Goal: Information Seeking & Learning: Learn about a topic

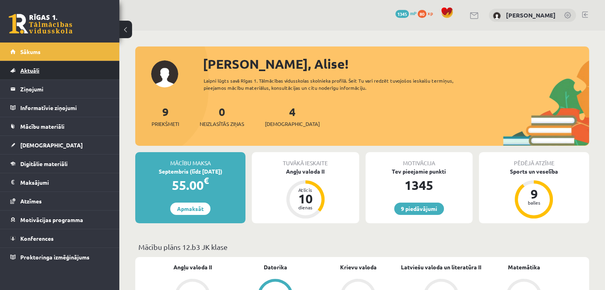
click at [67, 70] on link "Aktuāli" at bounding box center [59, 70] width 99 height 18
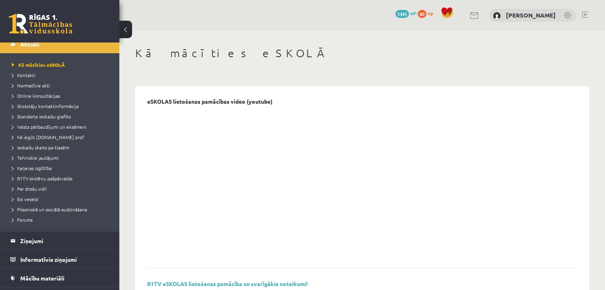
scroll to position [79, 0]
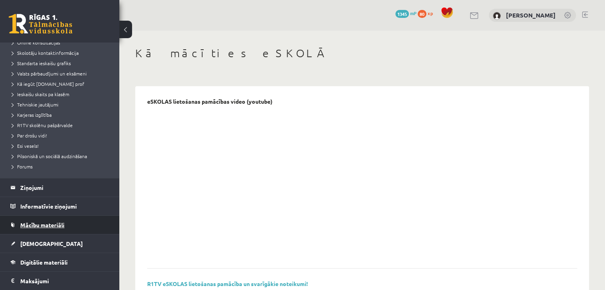
click at [55, 216] on link "Mācību materiāli" at bounding box center [59, 225] width 99 height 18
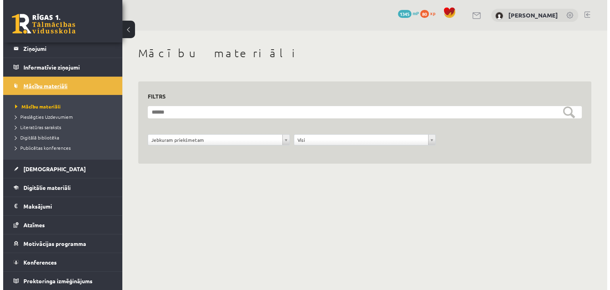
scroll to position [40, 0]
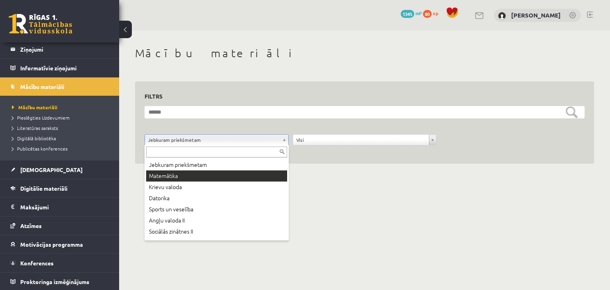
drag, startPoint x: 163, startPoint y: 182, endPoint x: 159, endPoint y: 175, distance: 8.0
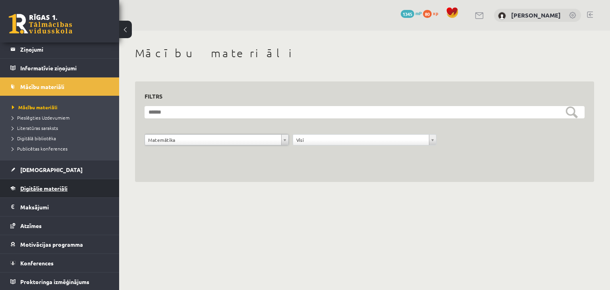
click at [35, 194] on link "Digitālie materiāli" at bounding box center [59, 188] width 99 height 18
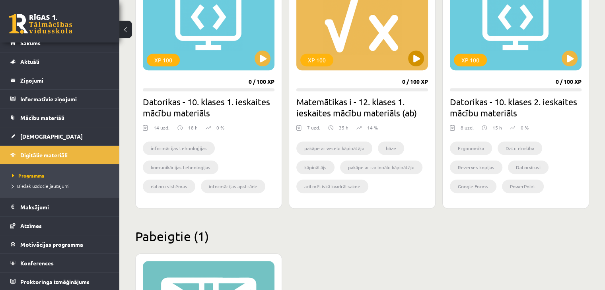
scroll to position [755, 0]
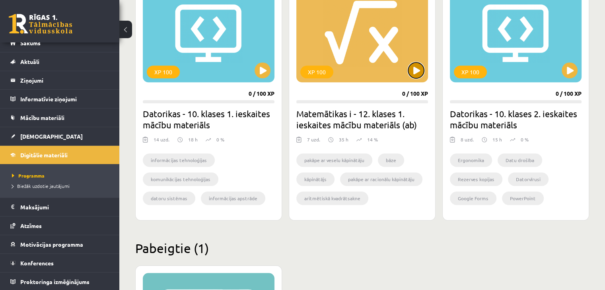
click at [412, 74] on button at bounding box center [416, 70] width 16 height 16
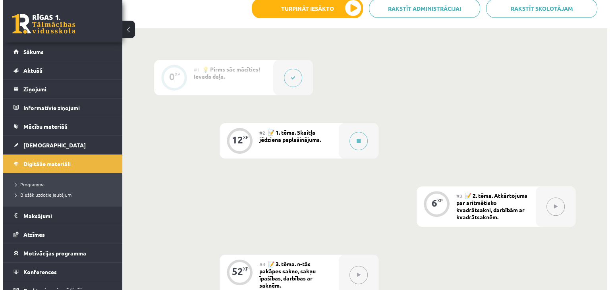
scroll to position [199, 0]
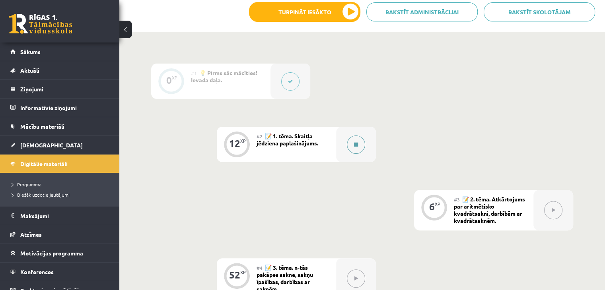
click at [364, 140] on button at bounding box center [356, 145] width 18 height 18
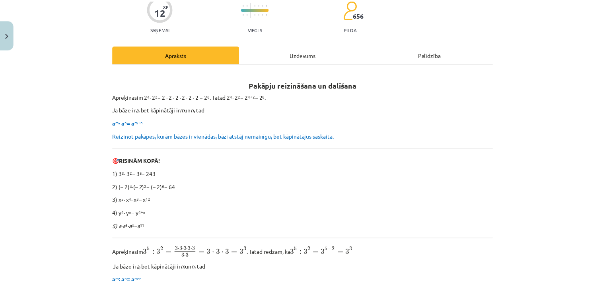
scroll to position [40, 0]
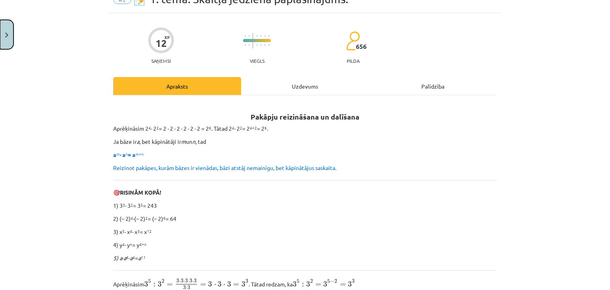
drag, startPoint x: 0, startPoint y: 32, endPoint x: 2, endPoint y: 39, distance: 7.2
click at [0, 35] on button "Close" at bounding box center [7, 34] width 14 height 29
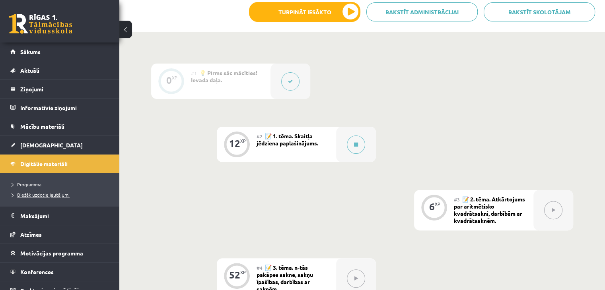
click at [36, 196] on span "Biežāk uzdotie jautājumi" at bounding box center [41, 195] width 58 height 6
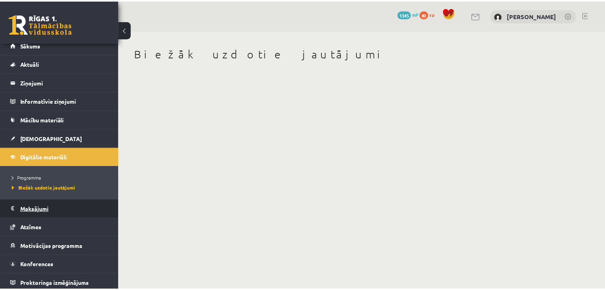
scroll to position [9, 0]
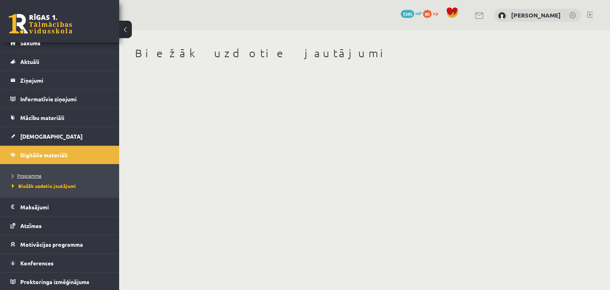
click at [32, 176] on span "Programma" at bounding box center [26, 175] width 29 height 6
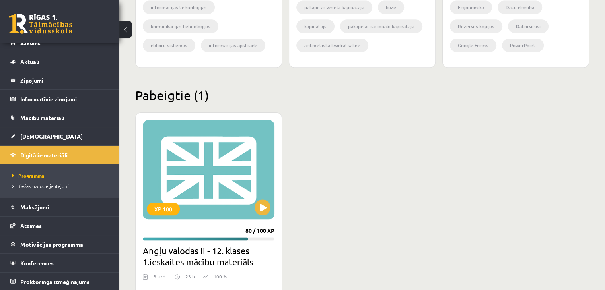
scroll to position [954, 0]
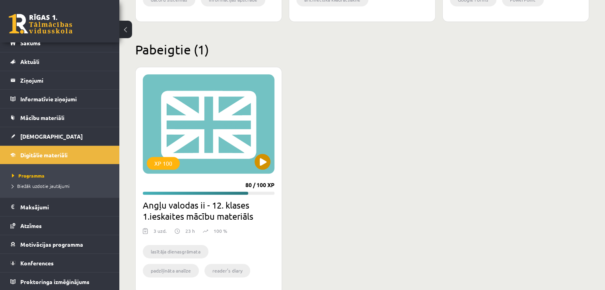
click at [252, 163] on div "XP 100" at bounding box center [209, 123] width 132 height 99
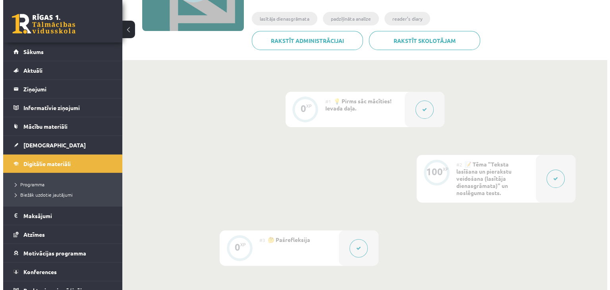
scroll to position [159, 0]
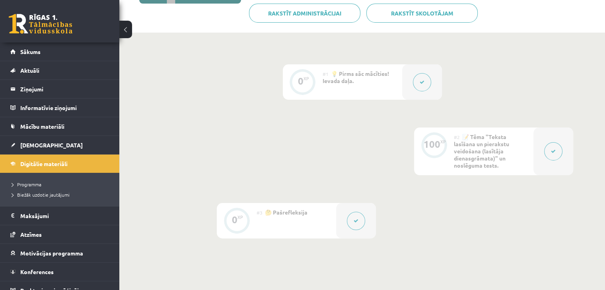
click at [562, 159] on div at bounding box center [553, 152] width 40 height 48
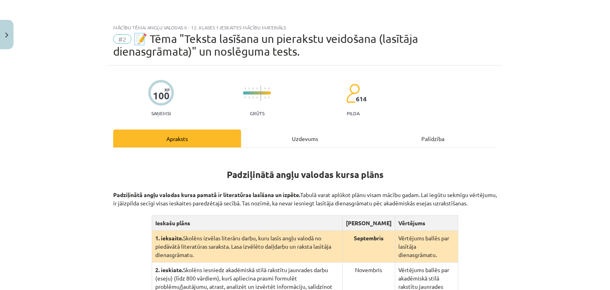
click at [280, 142] on div "Uzdevums" at bounding box center [305, 139] width 128 height 18
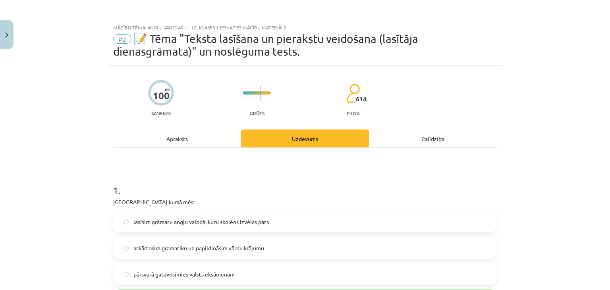
scroll to position [20, 0]
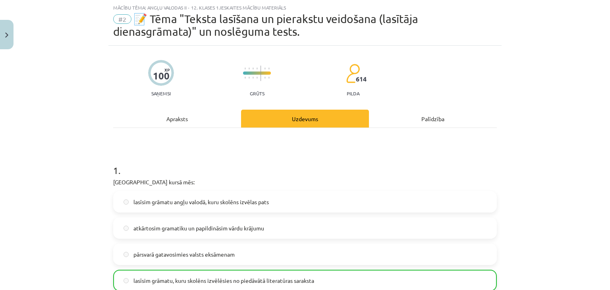
click at [167, 123] on div "Apraksts" at bounding box center [177, 119] width 128 height 18
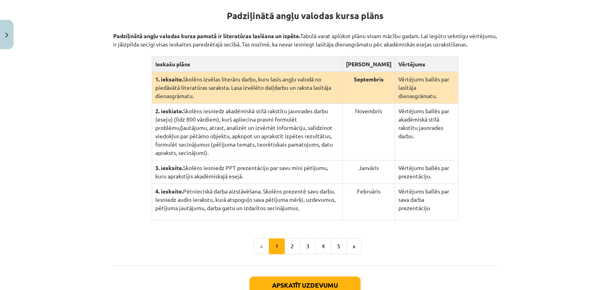
scroll to position [219, 0]
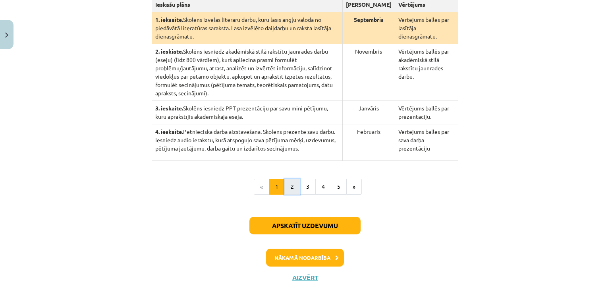
click at [286, 179] on button "2" at bounding box center [293, 187] width 16 height 16
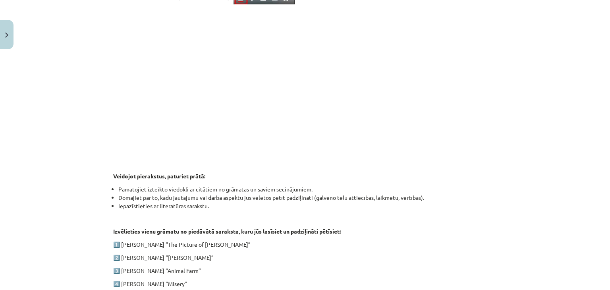
scroll to position [393, 0]
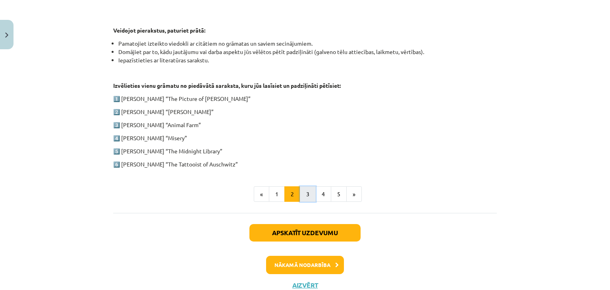
click at [303, 195] on button "3" at bounding box center [308, 194] width 16 height 16
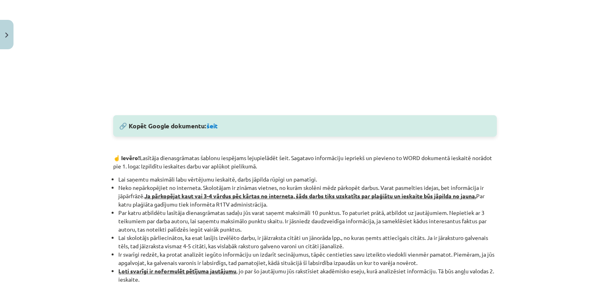
scroll to position [353, 0]
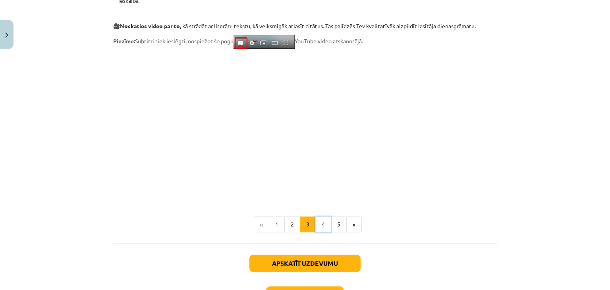
click at [322, 223] on button "4" at bounding box center [324, 225] width 16 height 16
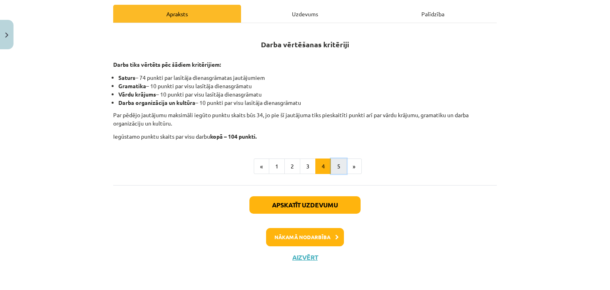
click at [335, 166] on button "5" at bounding box center [339, 167] width 16 height 16
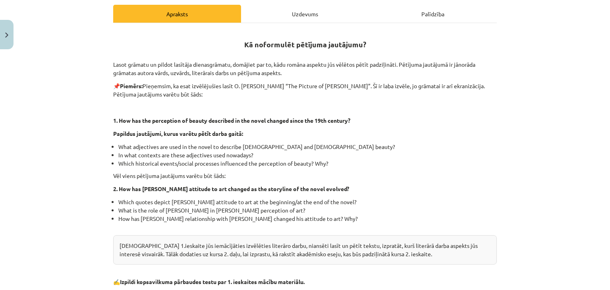
scroll to position [270, 0]
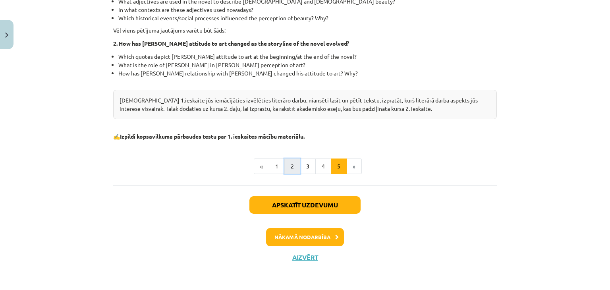
click at [285, 169] on button "2" at bounding box center [293, 167] width 16 height 16
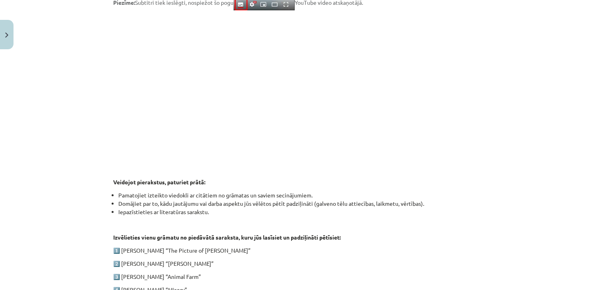
scroll to position [393, 0]
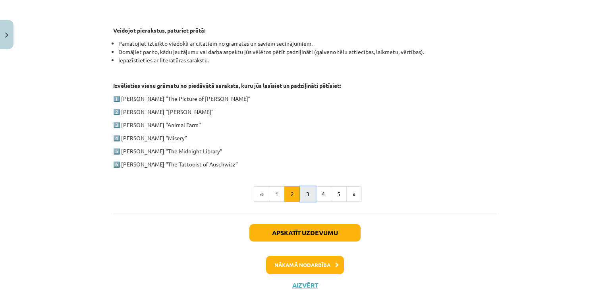
click at [303, 194] on button "3" at bounding box center [308, 194] width 16 height 16
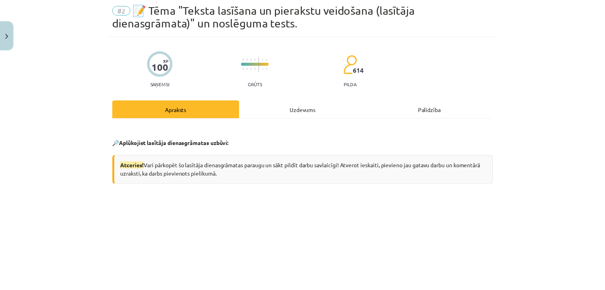
scroll to position [0, 0]
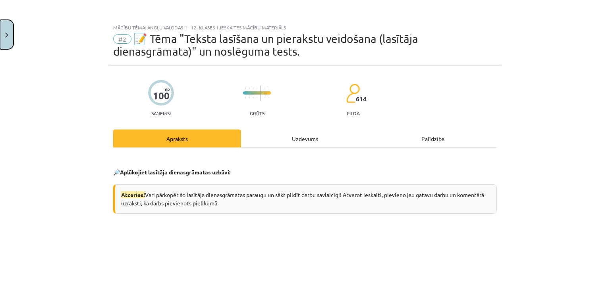
click at [2, 41] on button "Close" at bounding box center [7, 34] width 14 height 29
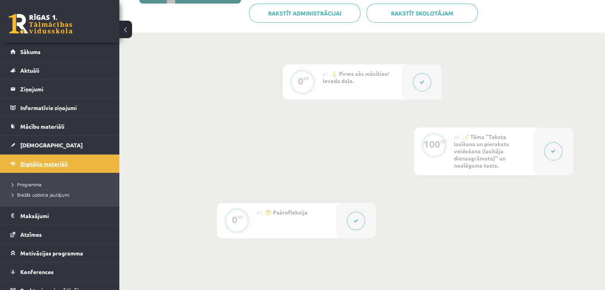
click at [35, 171] on link "Digitālie materiāli" at bounding box center [59, 164] width 99 height 18
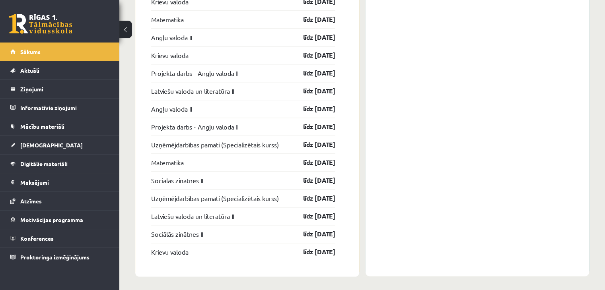
scroll to position [1012, 0]
click at [48, 149] on link "[DEMOGRAPHIC_DATA]" at bounding box center [59, 145] width 99 height 18
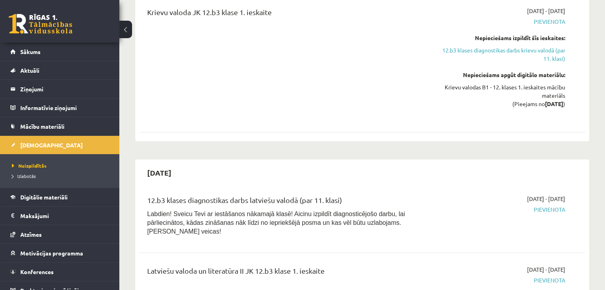
click at [463, 197] on div "12.b3 klases diagnostikas darbs latviešu valodā (par 11. klasi) Labdien! Sveicu…" at bounding box center [362, 217] width 446 height 61
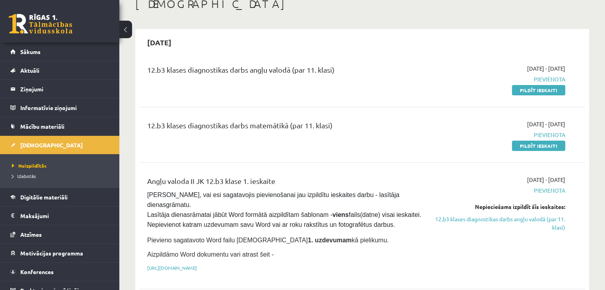
scroll to position [30, 0]
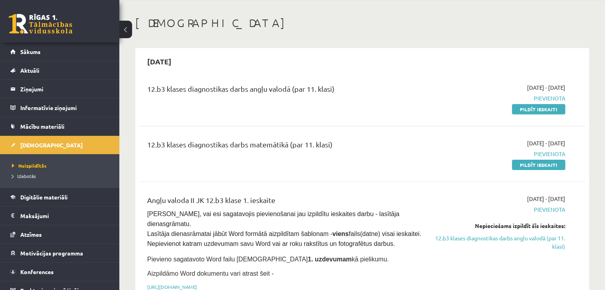
click at [404, 171] on div "12.b3 klases diagnostikas darbs matemātikā (par 11. klasi) 2025-09-01 - 2025-09…" at bounding box center [362, 154] width 446 height 46
drag, startPoint x: 539, startPoint y: 109, endPoint x: 364, endPoint y: 34, distance: 190.2
click at [539, 108] on link "Pildīt ieskaiti" at bounding box center [538, 109] width 53 height 10
click at [60, 53] on link "Sākums" at bounding box center [59, 52] width 99 height 18
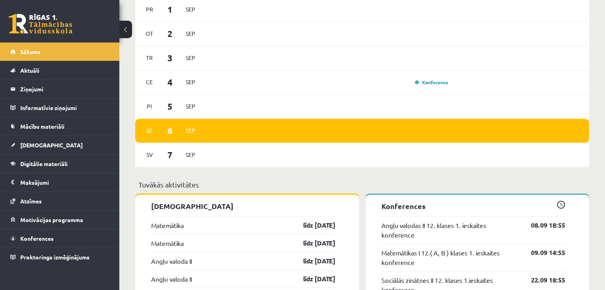
scroll to position [477, 0]
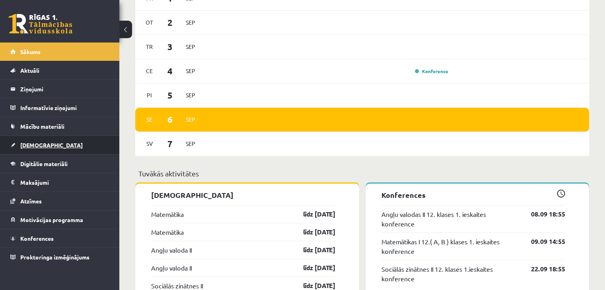
click at [16, 148] on link "[DEMOGRAPHIC_DATA]" at bounding box center [59, 145] width 99 height 18
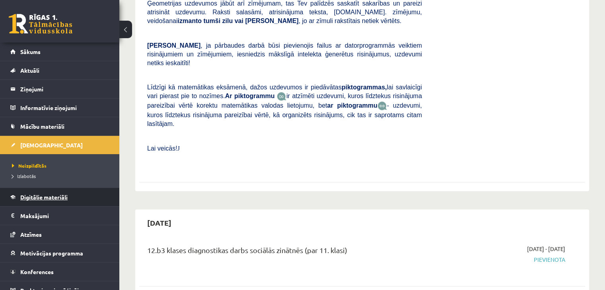
click at [66, 203] on link "Digitālie materiāli" at bounding box center [59, 197] width 99 height 18
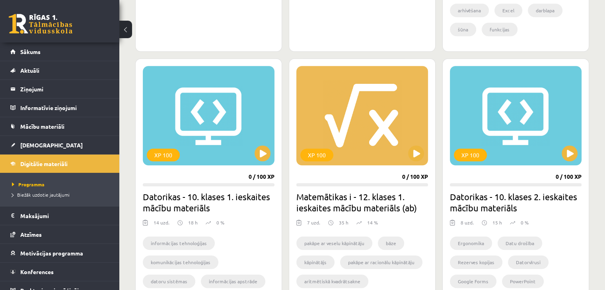
scroll to position [755, 0]
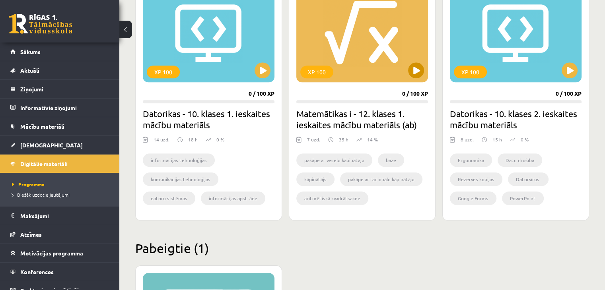
click at [407, 76] on div "XP 100" at bounding box center [362, 32] width 132 height 99
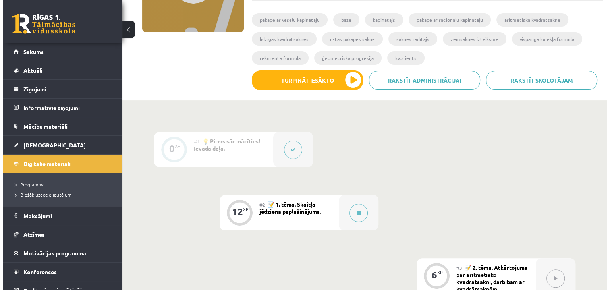
scroll to position [238, 0]
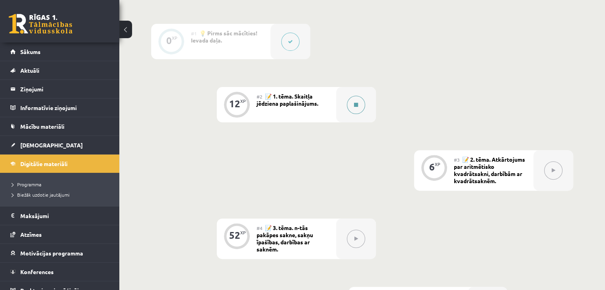
click at [353, 108] on button at bounding box center [356, 105] width 18 height 18
